Goal: Information Seeking & Learning: Stay updated

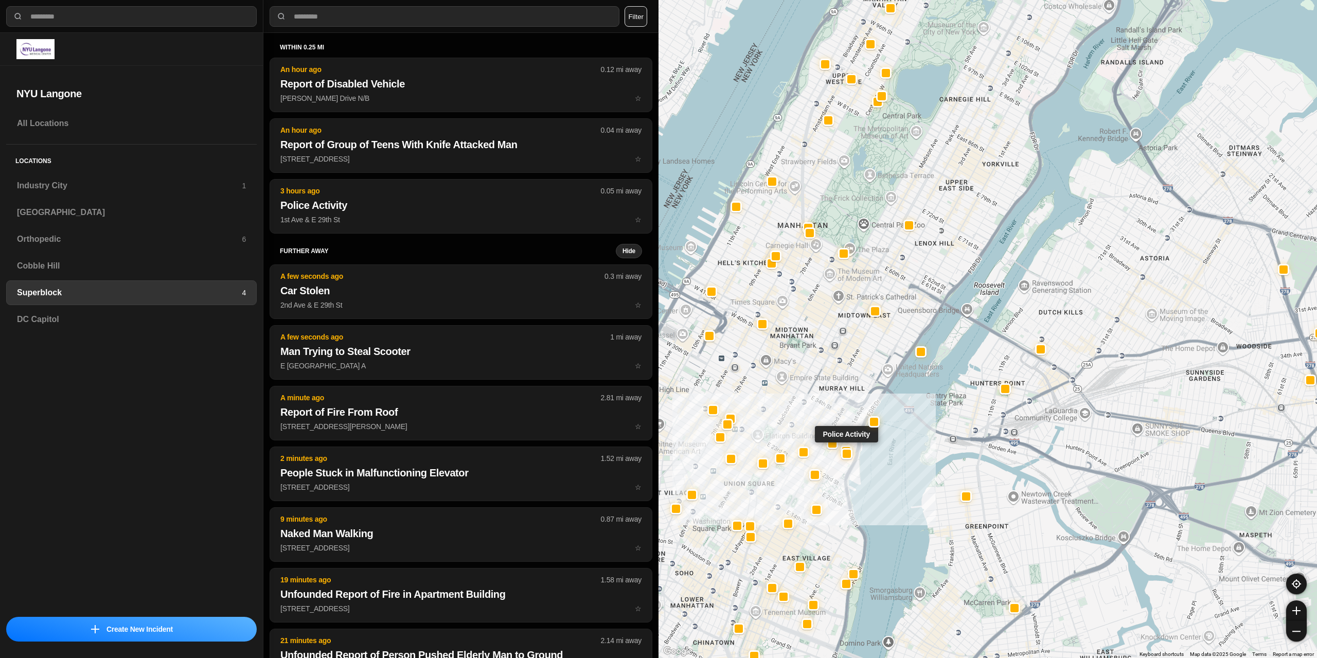
select select "*"
click at [44, 207] on h3 "[GEOGRAPHIC_DATA]" at bounding box center [131, 212] width 229 height 12
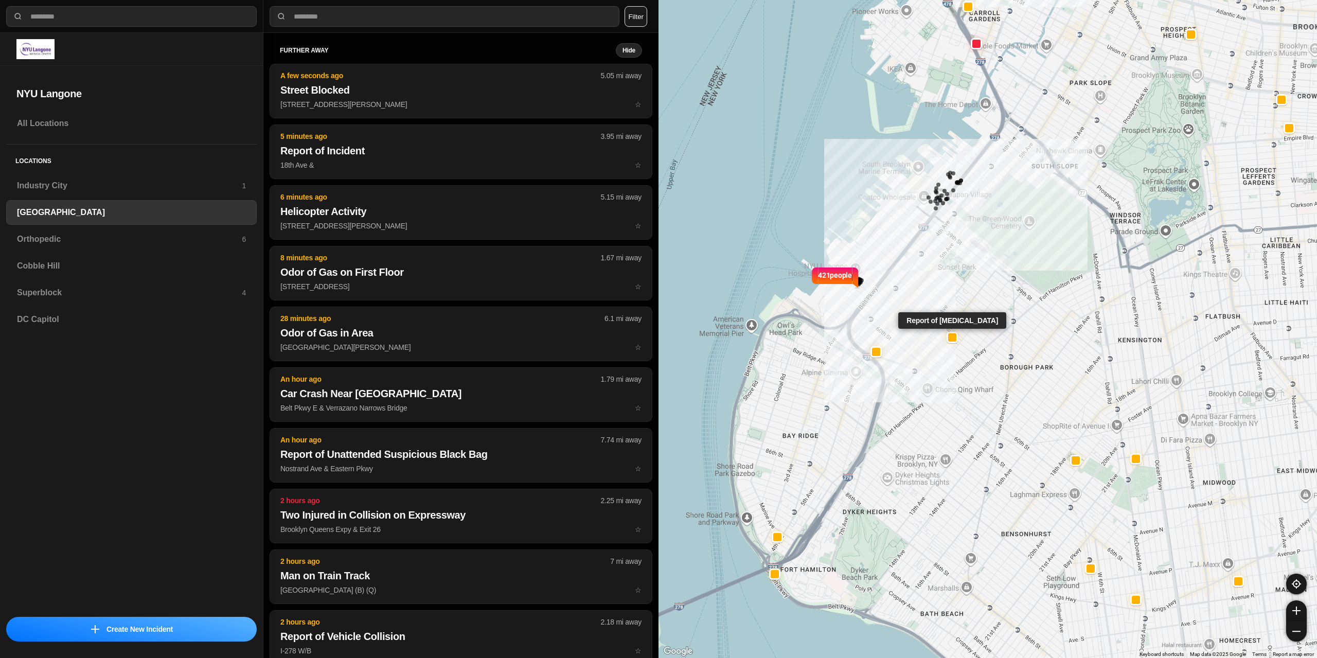
click at [952, 338] on div at bounding box center [952, 337] width 8 height 8
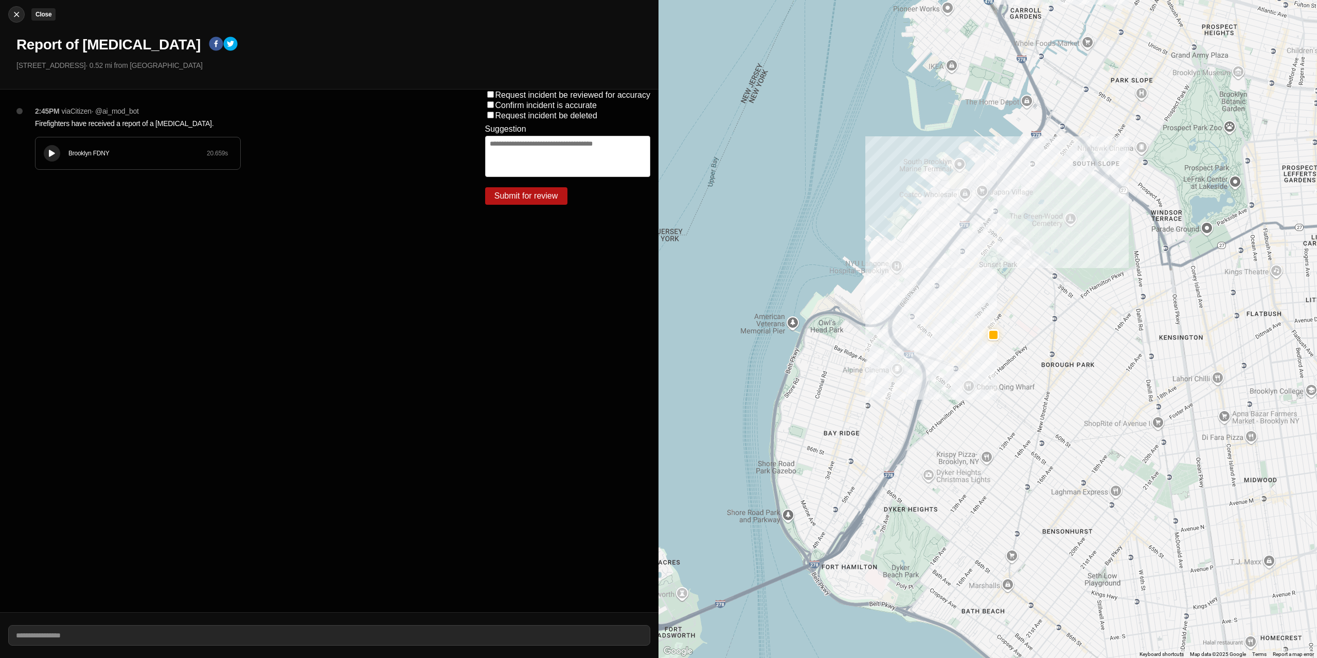
click at [13, 12] on img at bounding box center [16, 14] width 10 height 10
select select "*"
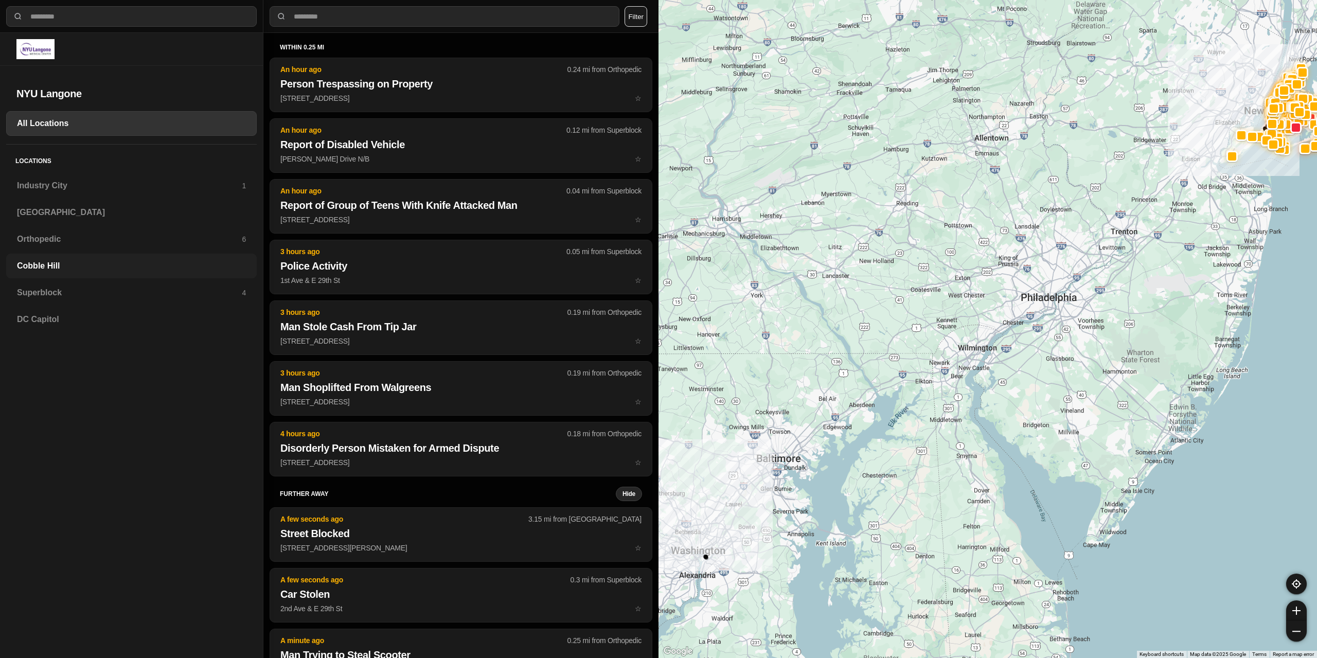
drag, startPoint x: 59, startPoint y: 285, endPoint x: 87, endPoint y: 269, distance: 32.3
click at [59, 283] on div "Superblock 4" at bounding box center [131, 292] width 251 height 25
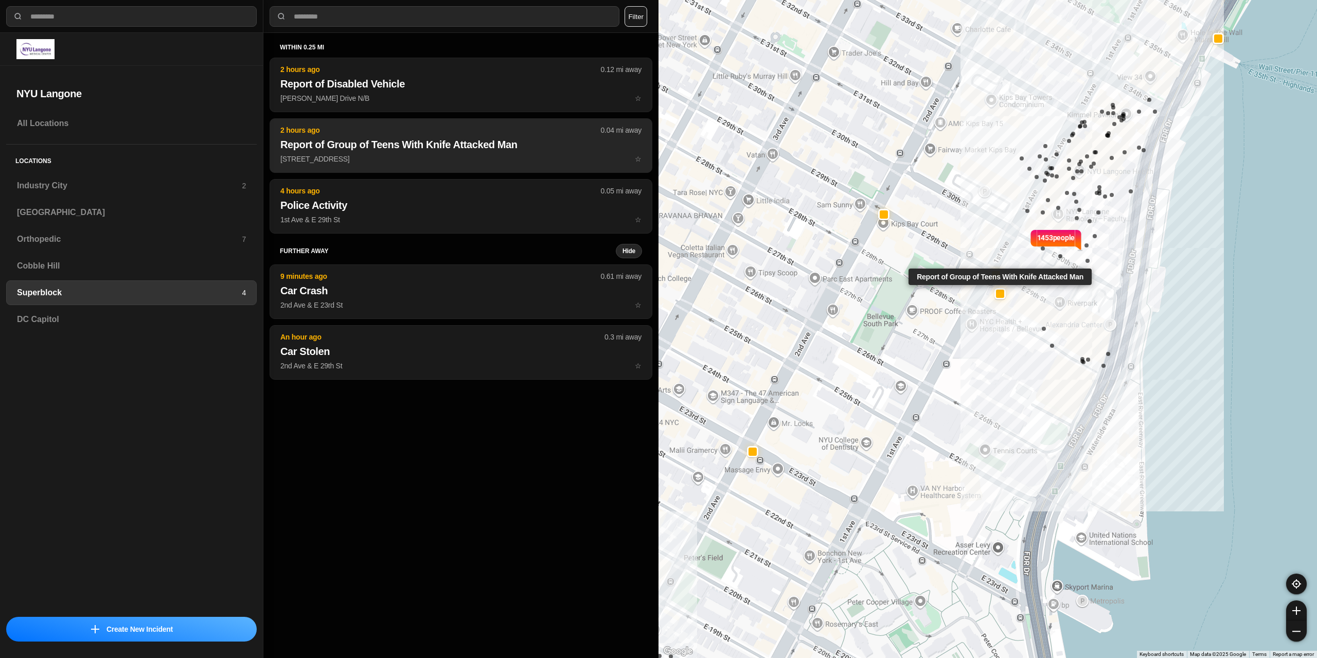
click at [534, 162] on p "[STREET_ADDRESS] ☆" at bounding box center [460, 159] width 361 height 10
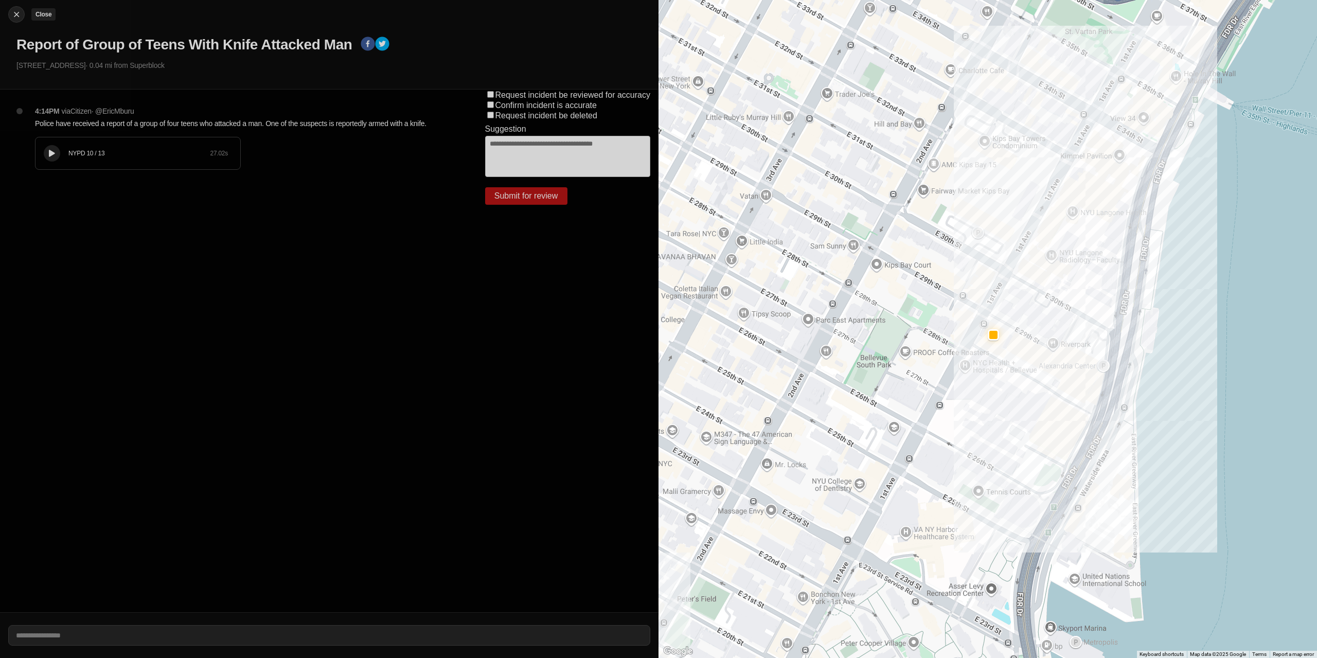
click at [17, 11] on img at bounding box center [16, 14] width 10 height 10
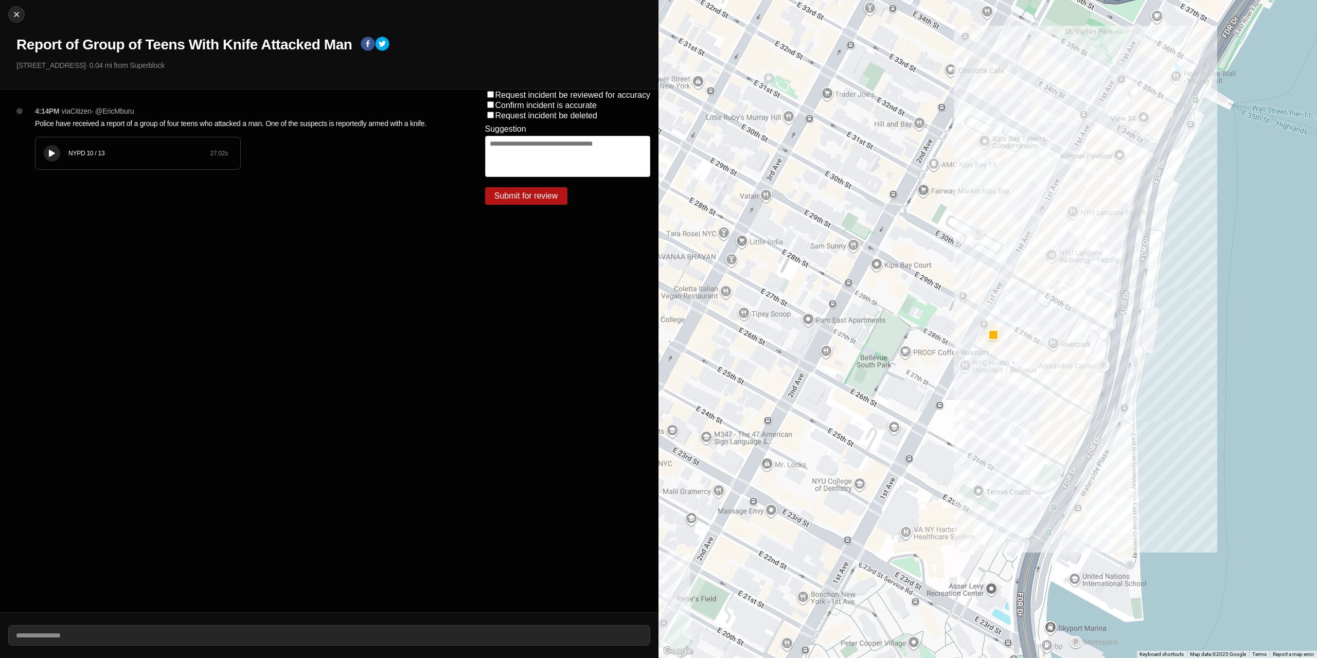
select select "*"
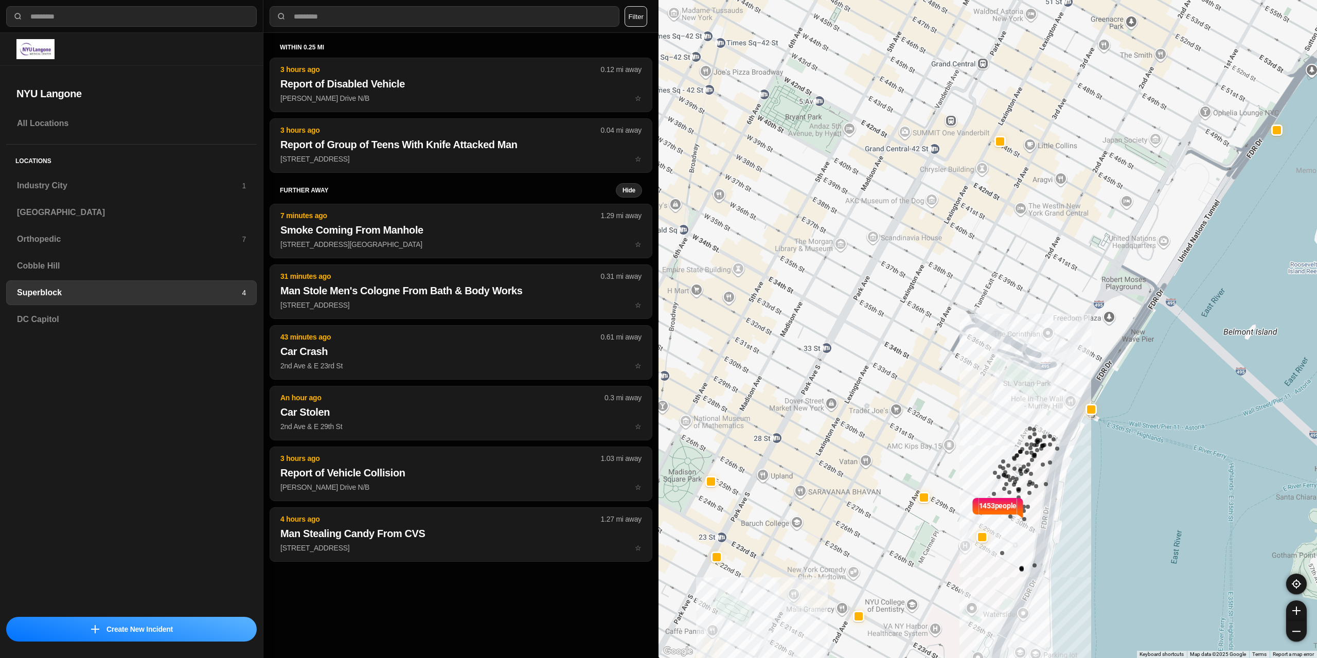
select select "*"
